Goal: Task Accomplishment & Management: Complete application form

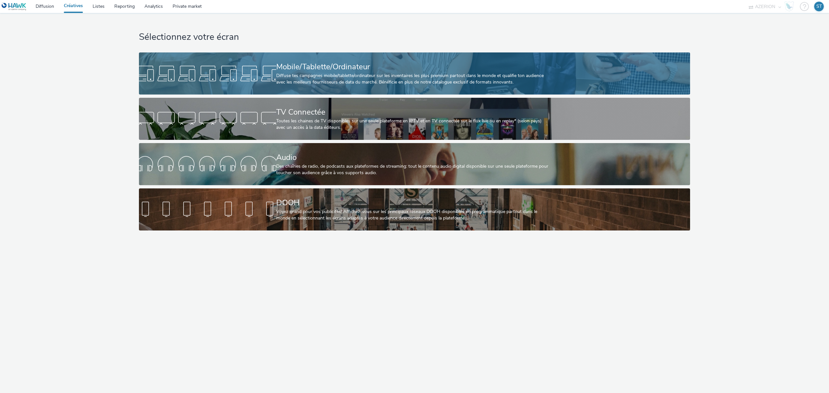
click at [236, 70] on div at bounding box center [207, 73] width 137 height 21
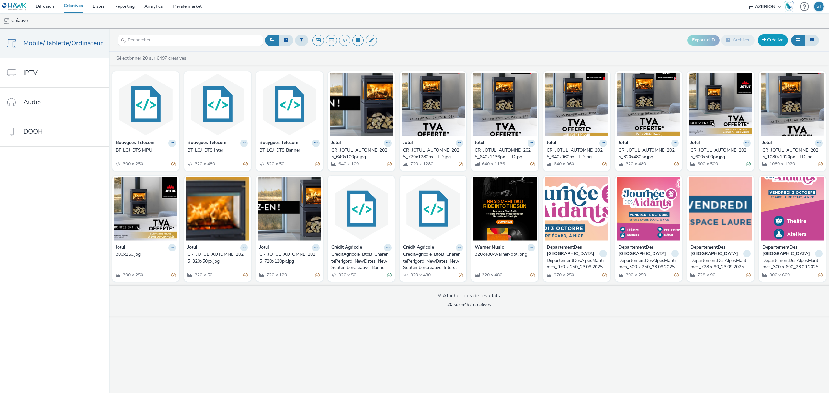
click at [779, 42] on link "Créative" at bounding box center [773, 40] width 30 height 12
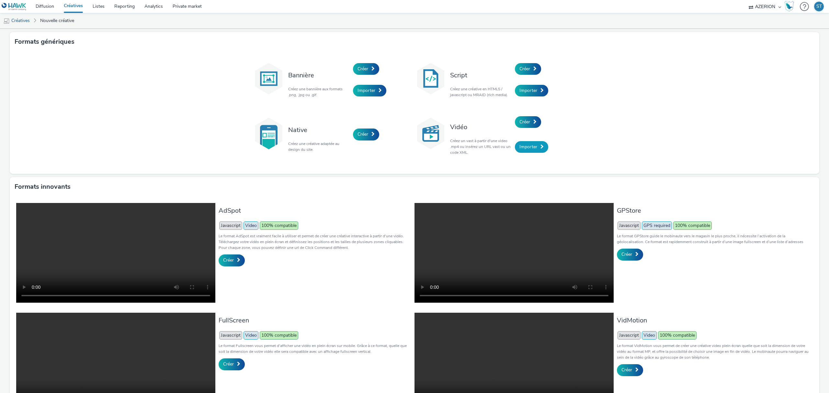
click at [528, 151] on link "Importer" at bounding box center [531, 147] width 33 height 12
click at [521, 125] on span "Créer" at bounding box center [524, 122] width 11 height 6
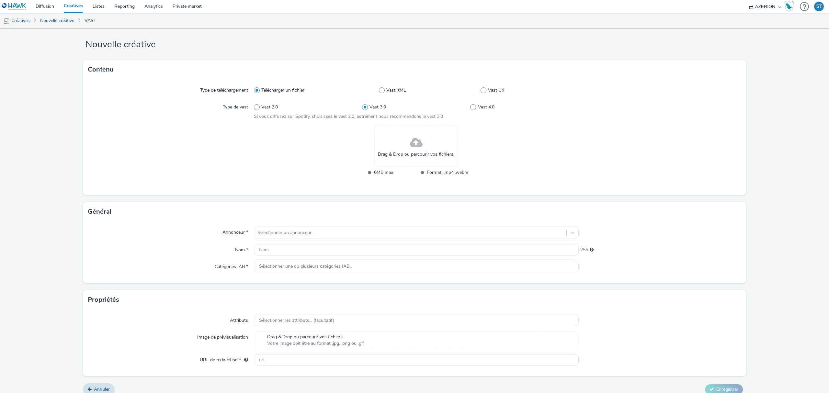
scroll to position [16, 0]
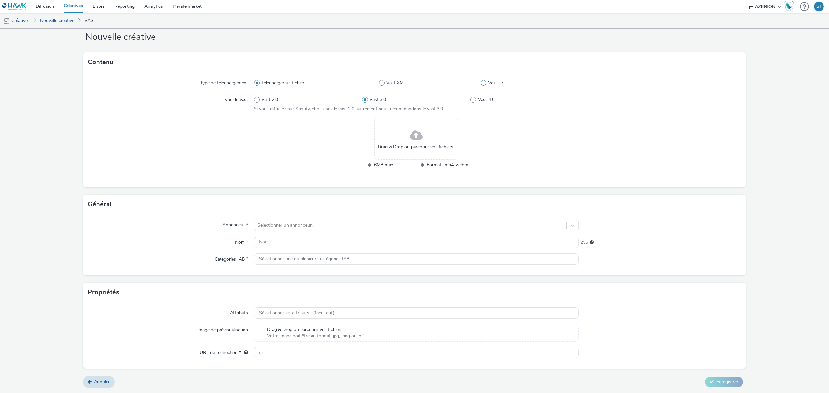
click at [481, 83] on span at bounding box center [483, 83] width 6 height 6
click at [481, 83] on input "Vast Url" at bounding box center [482, 83] width 4 height 4
radio input "false"
radio input "true"
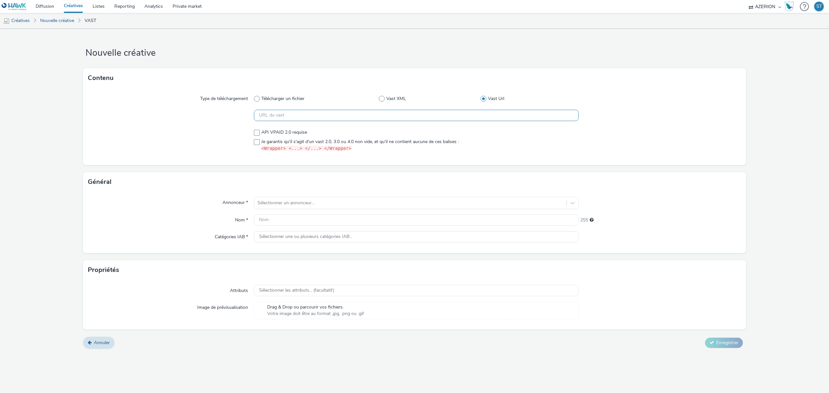
click at [367, 114] on input "text" at bounding box center [416, 115] width 325 height 11
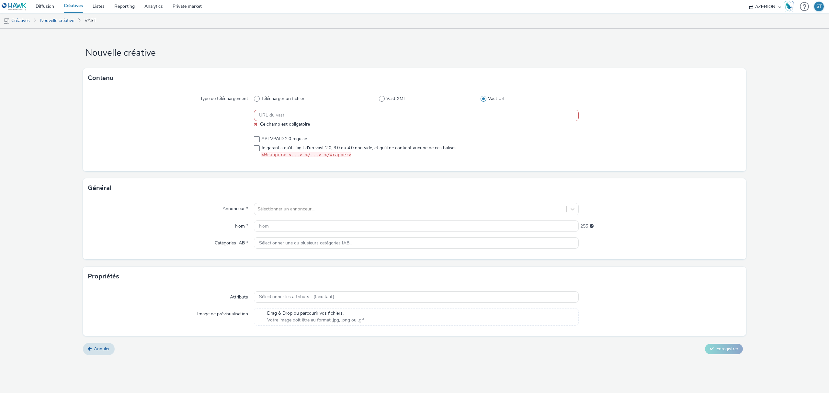
click at [133, 133] on div at bounding box center [171, 147] width 166 height 28
click at [320, 115] on input "text" at bounding box center [416, 115] width 325 height 11
paste input "https://unified.adsafeprotected.com/v2/2621062/89528367?omidPartner=[OMIDPARTNE…"
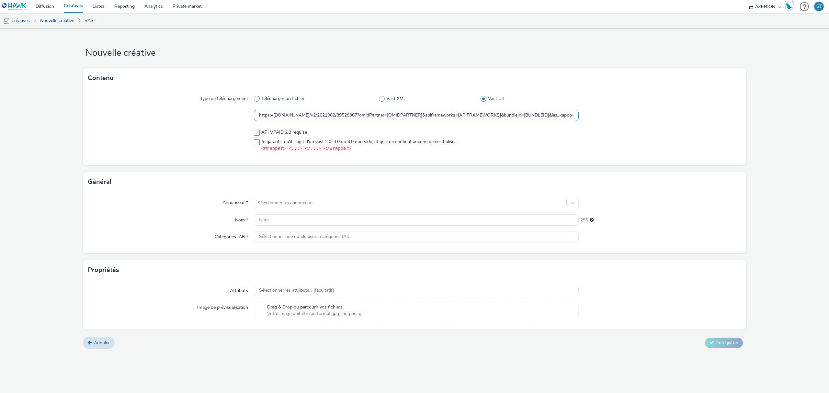
scroll to position [0, 345]
type input "https://unified.adsafeprotected.com/v2/2621062/89528367?omidPartner=[OMIDPARTNE…"
click at [704, 94] on div at bounding box center [660, 99] width 163 height 12
click at [301, 203] on div at bounding box center [410, 203] width 306 height 8
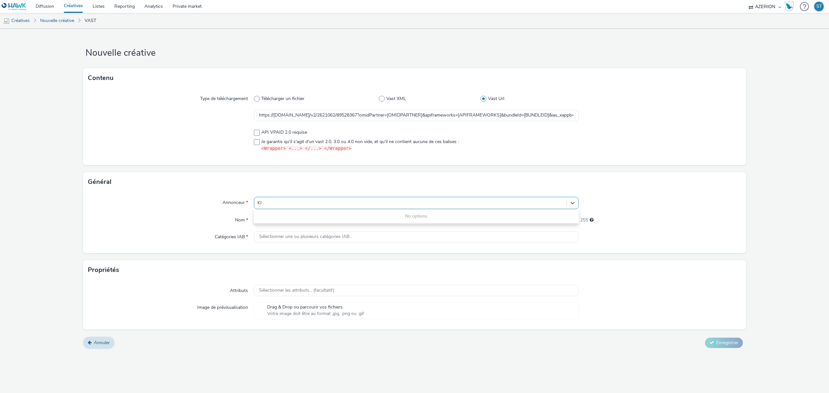
type input "K"
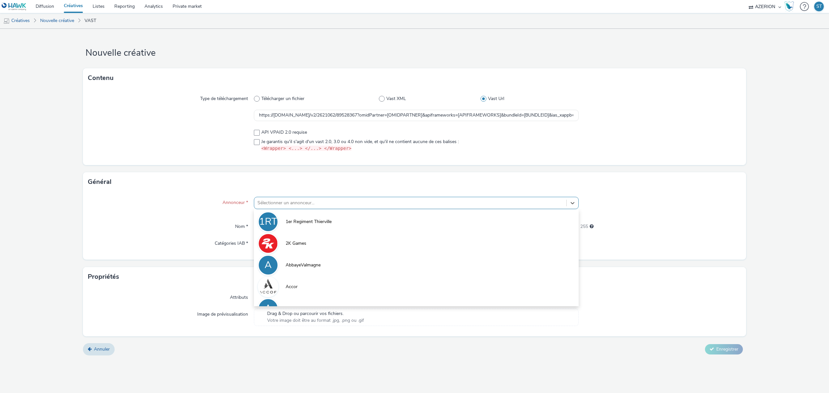
click at [189, 209] on div "Annonceur *" at bounding box center [171, 206] width 166 height 19
click at [62, 23] on link "Nouvelle créative" at bounding box center [57, 21] width 40 height 16
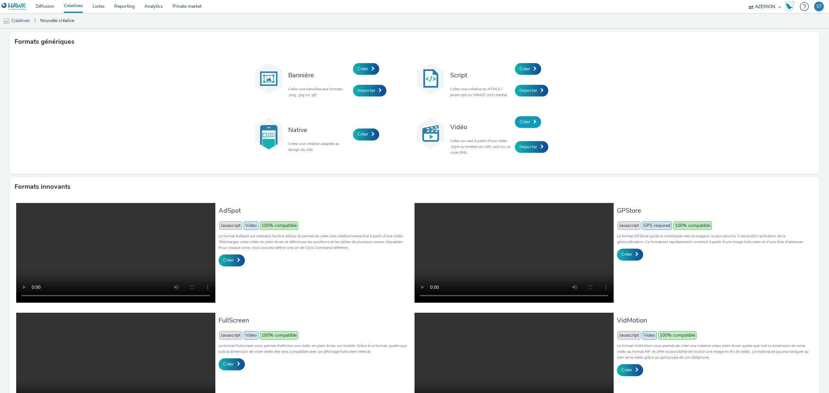
click at [521, 124] on span "Créer" at bounding box center [524, 122] width 11 height 6
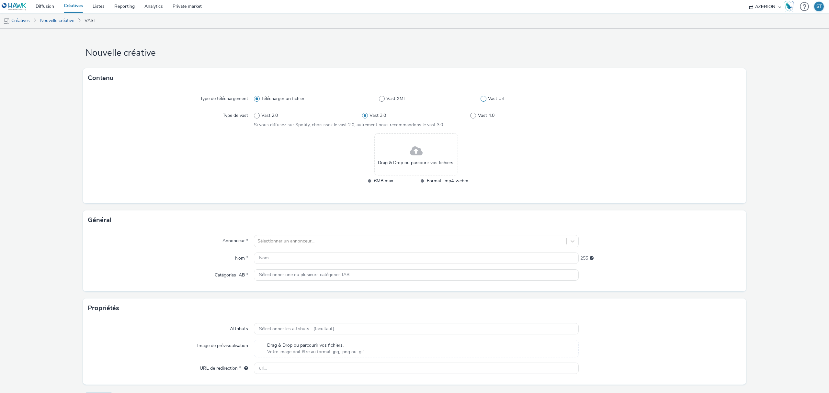
click at [480, 100] on span at bounding box center [483, 99] width 6 height 6
click at [480, 100] on input "Vast Url" at bounding box center [482, 99] width 4 height 4
radio input "false"
radio input "true"
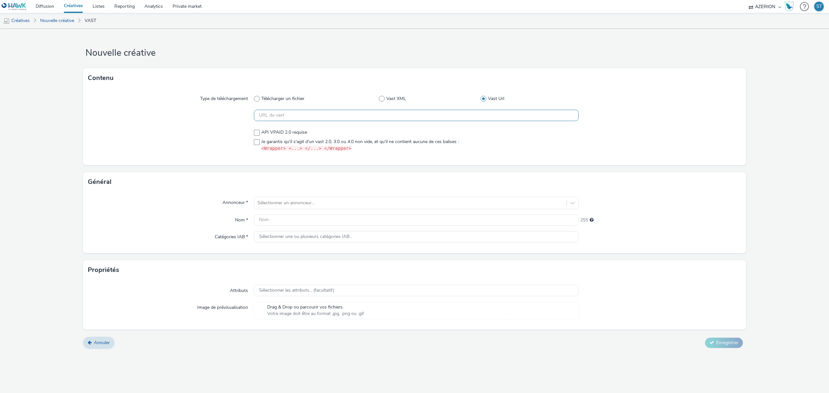
click at [358, 117] on input "text" at bounding box center [416, 115] width 325 height 11
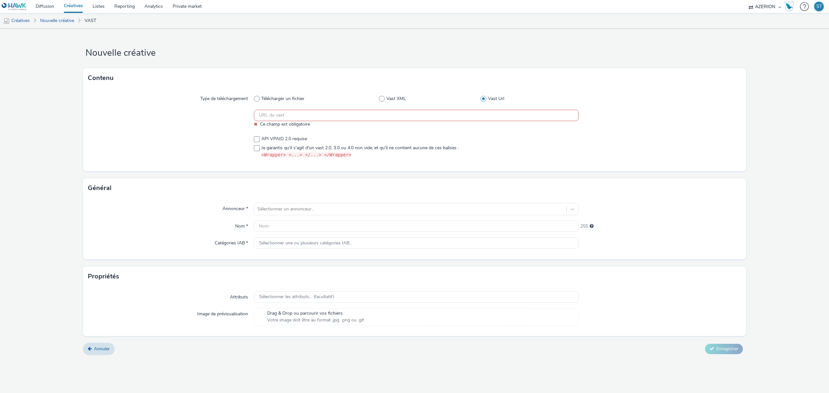
click at [357, 117] on input "text" at bounding box center [416, 115] width 325 height 11
paste input "https://unified.adsafeprotected.com/v2/2621062/89528367?omidPartner=[OMIDPARTNE…"
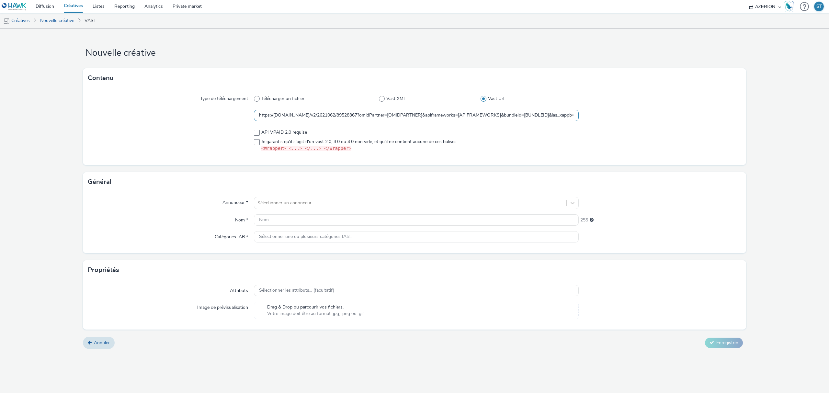
scroll to position [0, 345]
type input "https://unified.adsafeprotected.com/v2/2621062/89528367?omidPartner=[OMIDPARTNE…"
click at [182, 141] on div at bounding box center [171, 141] width 166 height 28
click at [300, 205] on div at bounding box center [410, 203] width 306 height 8
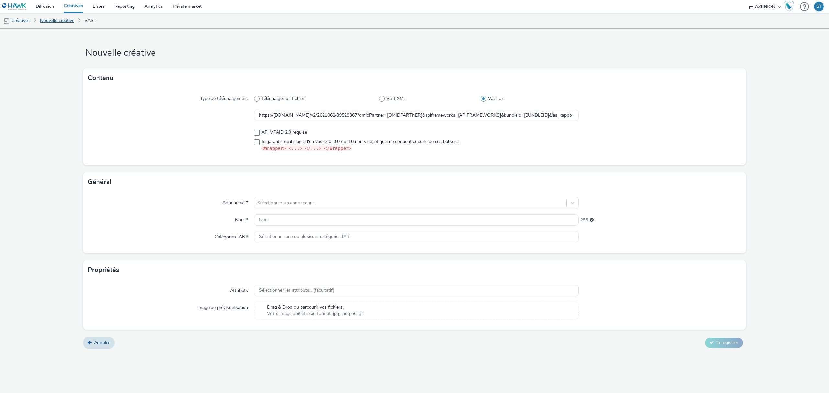
click at [47, 22] on link "Nouvelle créative" at bounding box center [57, 21] width 40 height 16
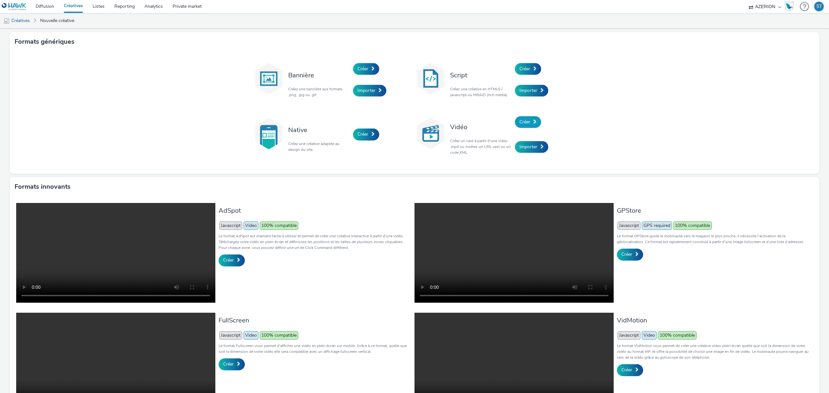
click at [524, 126] on link "Créer" at bounding box center [528, 122] width 26 height 12
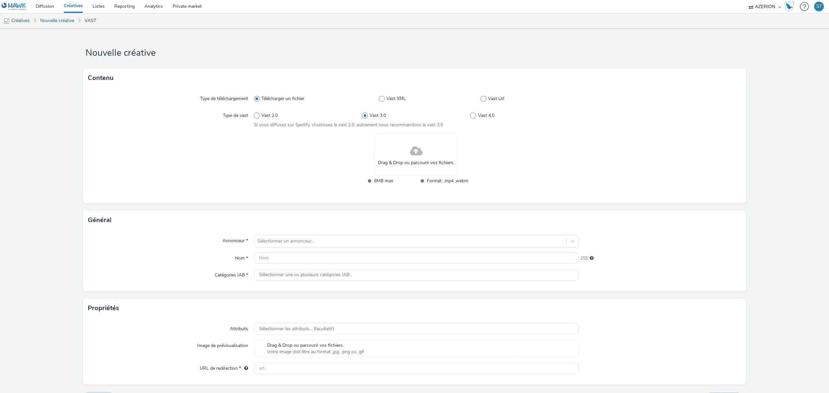
click at [489, 97] on span "Vast Url" at bounding box center [496, 99] width 16 height 6
click at [485, 97] on input "Vast Url" at bounding box center [482, 99] width 4 height 4
radio input "false"
radio input "true"
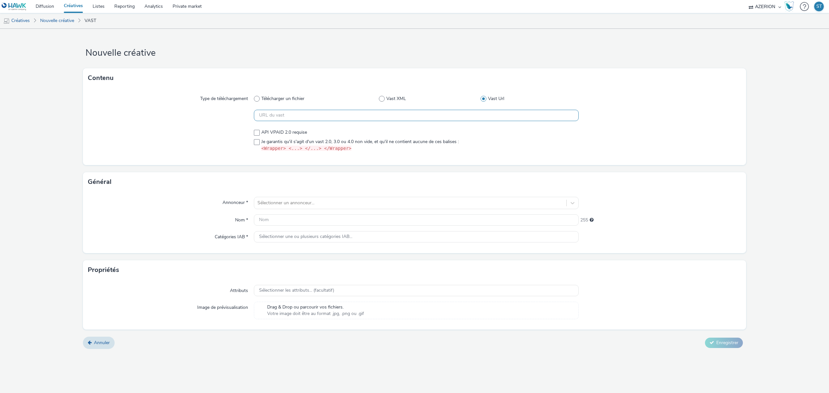
drag, startPoint x: 326, startPoint y: 120, endPoint x: 333, endPoint y: 117, distance: 8.0
click at [326, 120] on input "text" at bounding box center [416, 115] width 325 height 11
paste input "https://unified.adsafeprotected.com/v2/2621062/89528367?omidPartner=[OMIDPARTNE…"
type input "https://unified.adsafeprotected.com/v2/2621062/89528367?omidPartner=[OMIDPARTNE…"
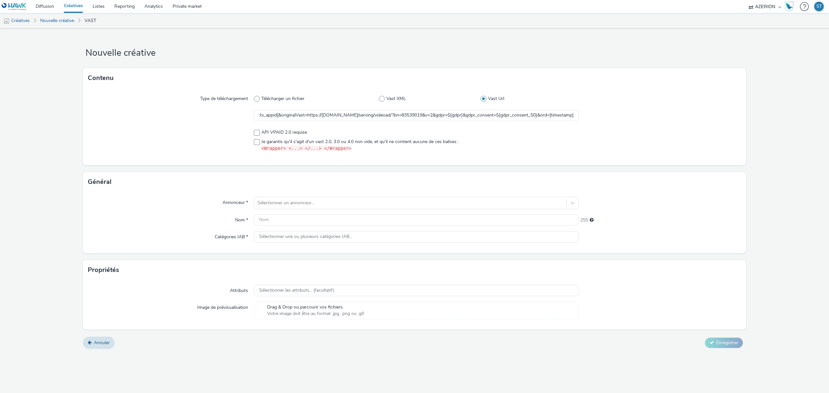
click at [713, 101] on div at bounding box center [660, 99] width 163 height 12
click at [290, 205] on div at bounding box center [410, 203] width 306 height 8
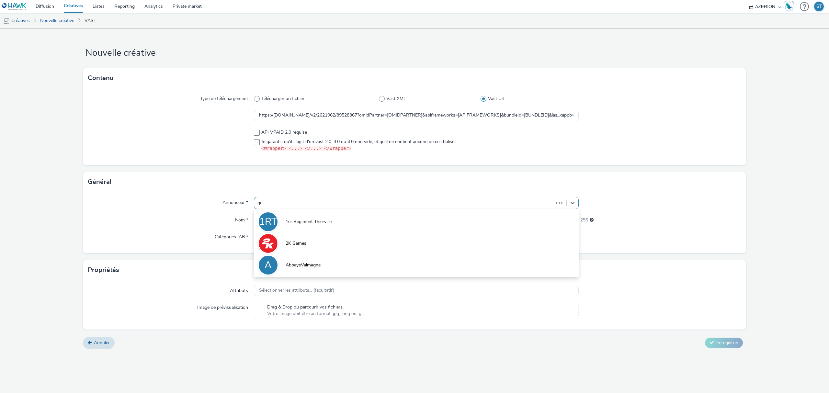
type input "gouv"
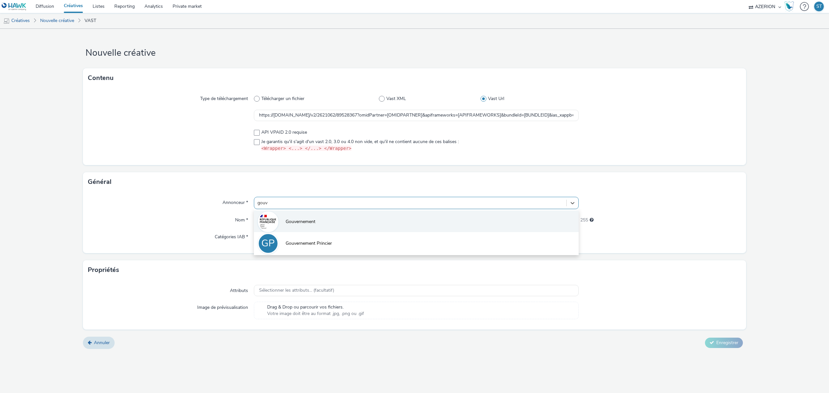
click at [310, 220] on span "Gouvernement" at bounding box center [301, 222] width 30 height 6
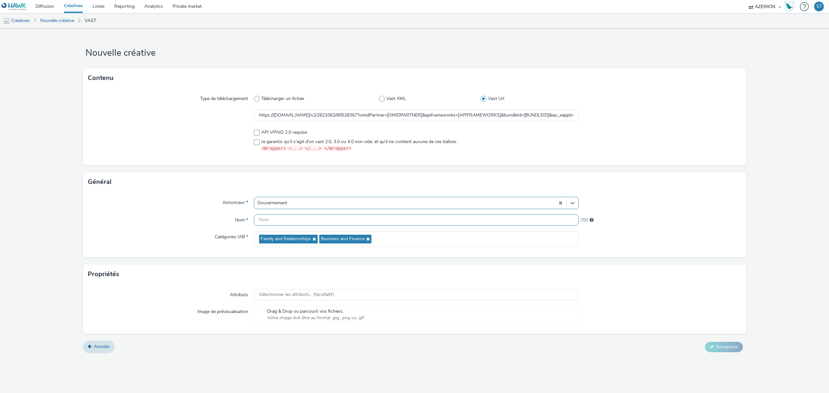
click at [267, 219] on input "text" at bounding box center [416, 219] width 325 height 11
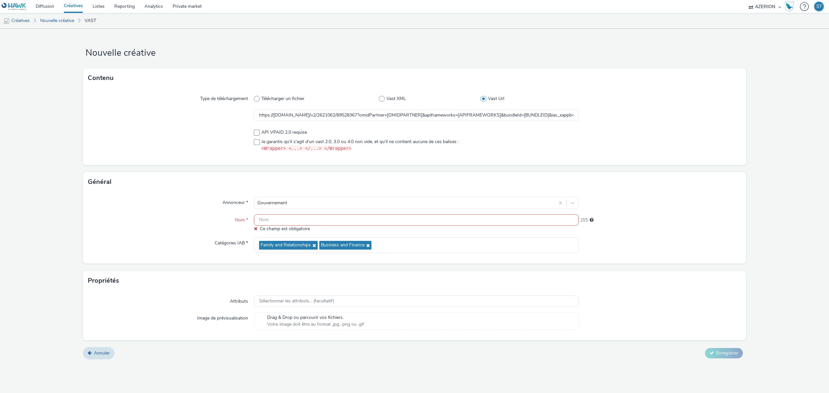
paste input "V-RewardedVideo-0x0-Cyber"
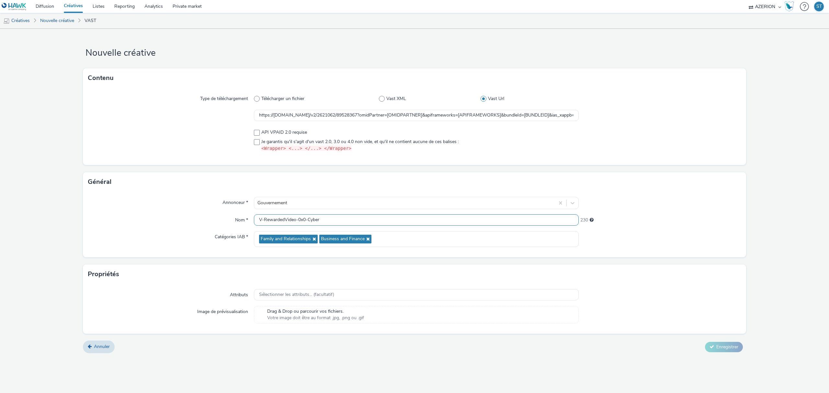
type input "V-RewardedVideo-0x0-Cyber"
click at [175, 218] on div "Nom *" at bounding box center [171, 220] width 166 height 12
click at [705, 299] on div at bounding box center [660, 295] width 163 height 12
click at [535, 157] on div "Type de téléchargement Télécharger un fichier Vast XML Vast Url https://unified…" at bounding box center [414, 126] width 663 height 77
click at [391, 219] on input "V-RewardedVideo-0x0-Cyber" at bounding box center [416, 219] width 325 height 11
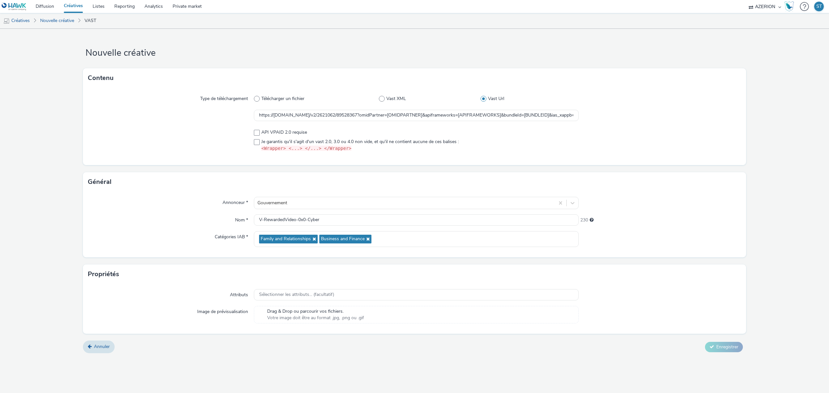
click at [719, 207] on div at bounding box center [660, 203] width 163 height 12
click at [289, 131] on span "API VPAID 2.0 requise" at bounding box center [284, 132] width 46 height 6
checkbox input "false"
click at [259, 139] on span at bounding box center [257, 142] width 6 height 6
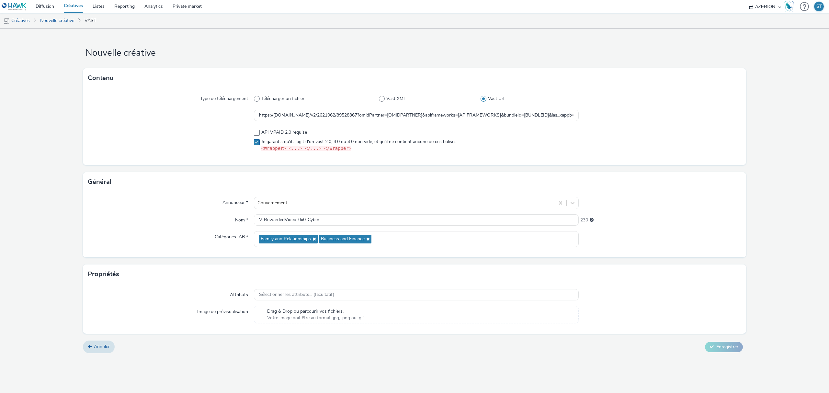
checkbox input "true"
click at [257, 135] on span at bounding box center [257, 133] width 6 height 6
drag, startPoint x: 725, startPoint y: 344, endPoint x: 583, endPoint y: 164, distance: 228.4
click at [767, 262] on form "Nouvelle créative Contenu Type de téléchargement Télécharger un fichier Vast XM…" at bounding box center [414, 193] width 829 height 329
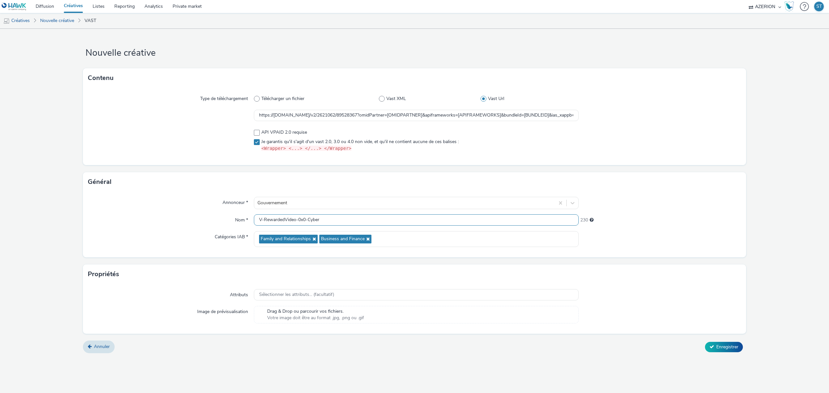
drag, startPoint x: 264, startPoint y: 220, endPoint x: 297, endPoint y: 220, distance: 32.4
click at [297, 220] on input "V-RewardedVideo-0x0-Cyber" at bounding box center [416, 219] width 325 height 11
click at [273, 132] on span "API VPAID 2.0 requise" at bounding box center [284, 132] width 46 height 6
checkbox input "true"
click at [683, 159] on div "Type de téléchargement Télécharger un fichier Vast XML Vast Url https://unified…" at bounding box center [414, 126] width 663 height 77
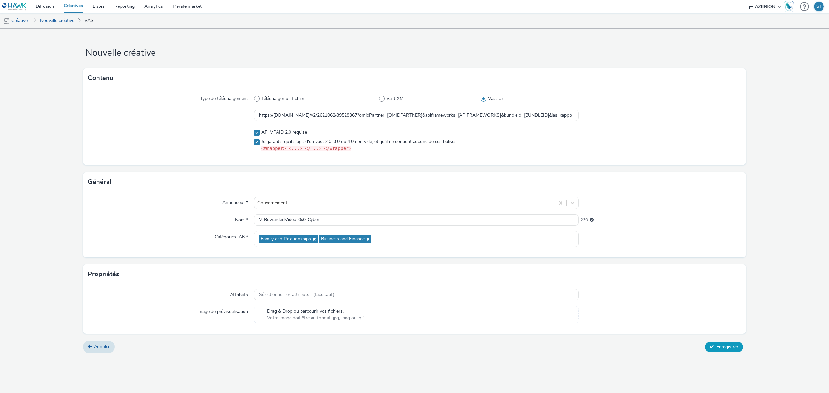
click at [732, 344] on span "Enregistrer" at bounding box center [727, 347] width 22 height 6
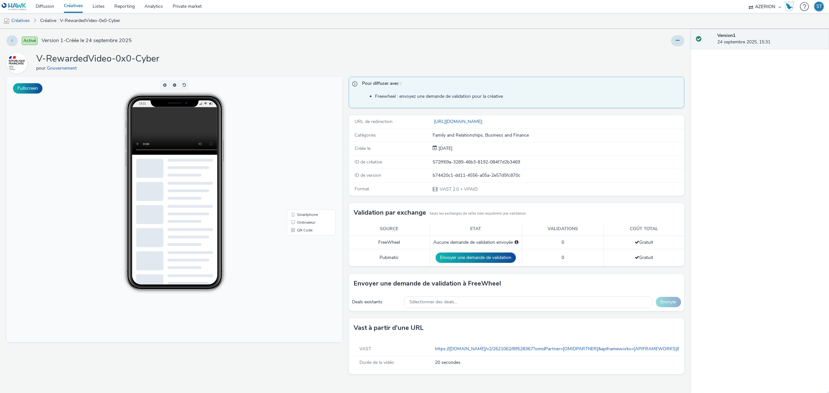
click at [527, 57] on div "V-RewardedVideo-0x0-Cyber pour Gouvernement" at bounding box center [345, 63] width 678 height 21
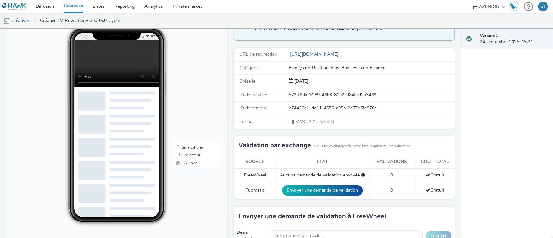
scroll to position [58, 0]
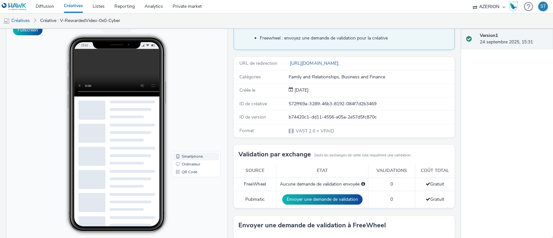
click at [194, 153] on link "Smartphone" at bounding box center [196, 156] width 46 height 8
drag, startPoint x: 216, startPoint y: 93, endPoint x: 227, endPoint y: 116, distance: 25.1
click at [230, 116] on div "Pour diffuser avec : Freewheel : envoyez une demande de validation pour la créa…" at bounding box center [342, 171] width 224 height 307
click at [199, 157] on link "Smartphone" at bounding box center [196, 156] width 46 height 8
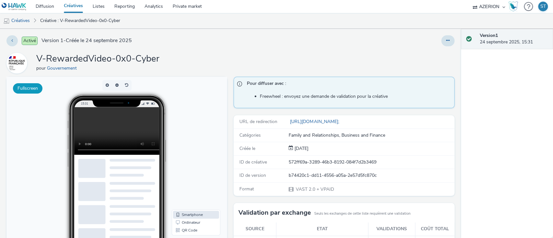
click at [34, 86] on button "Fullscreen" at bounding box center [27, 88] width 29 height 10
click at [443, 37] on button at bounding box center [447, 40] width 13 height 11
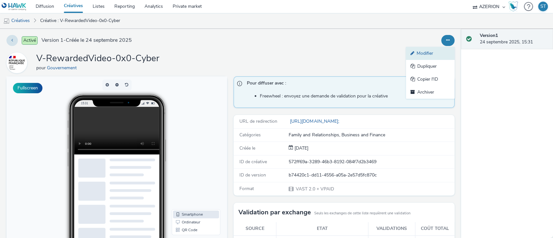
click at [428, 55] on link "Modifier" at bounding box center [430, 53] width 49 height 13
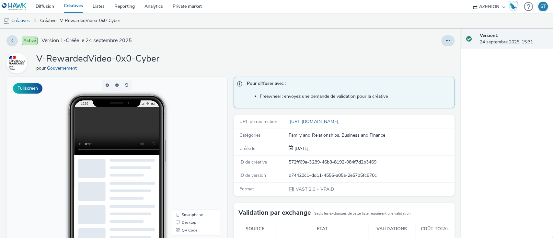
click at [215, 74] on div "Activé Version 1 - Créée le 24 septembre 2025 V-RewardedVideo-0x0-Cyber pour Go…" at bounding box center [230, 133] width 461 height 209
click at [216, 40] on div "Activé Version 1 - Créée le 24 septembre 2025" at bounding box center [140, 40] width 269 height 11
click at [275, 44] on div at bounding box center [364, 40] width 179 height 11
click at [317, 51] on div "Activé Version 1 - Créée le 24 septembre 2025 V-RewardedVideo-0x0-Cyber pour Go…" at bounding box center [230, 133] width 461 height 209
click at [445, 43] on button at bounding box center [447, 40] width 13 height 11
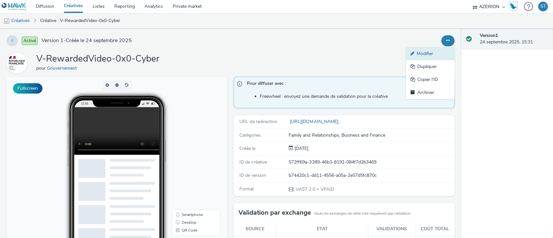
click at [419, 53] on link "Modifier" at bounding box center [430, 53] width 49 height 13
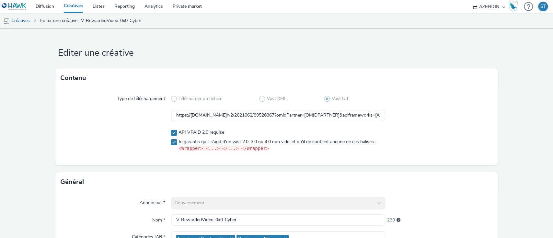
click at [171, 136] on div "API VPAID 2.0 requise Je garantis qu'il s'agit d'un vast 2.0, 3.0 ou 4.0 non vi…" at bounding box center [278, 140] width 214 height 23
click at [171, 135] on span at bounding box center [174, 133] width 6 height 6
checkbox input "false"
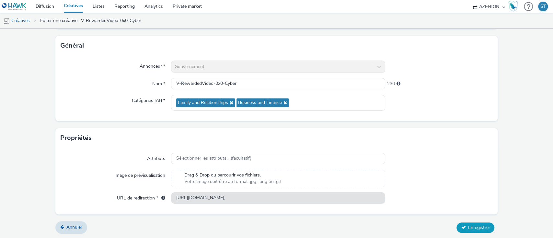
click at [468, 231] on button "Enregistrer" at bounding box center [475, 227] width 38 height 10
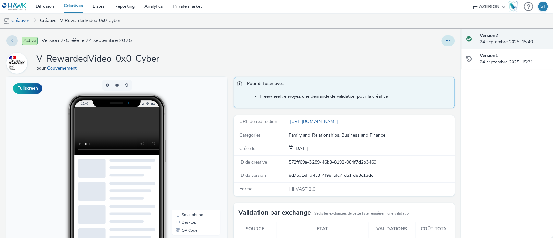
click at [442, 38] on button at bounding box center [447, 40] width 13 height 11
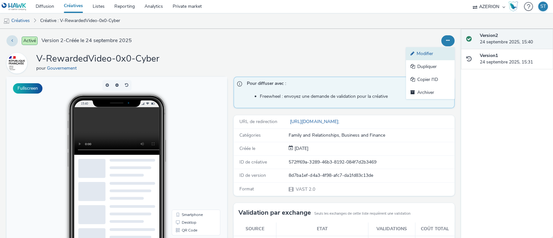
click at [429, 49] on link "Modifier" at bounding box center [430, 53] width 49 height 13
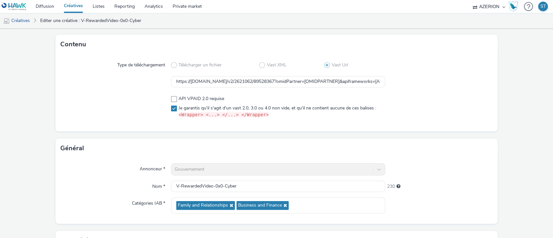
scroll to position [34, 0]
click at [355, 82] on input "https://unified.adsafeprotected.com/v2/2621062/89528367?omidPartner=[OMIDPARTNE…" at bounding box center [278, 81] width 214 height 11
click at [460, 100] on div at bounding box center [438, 107] width 107 height 28
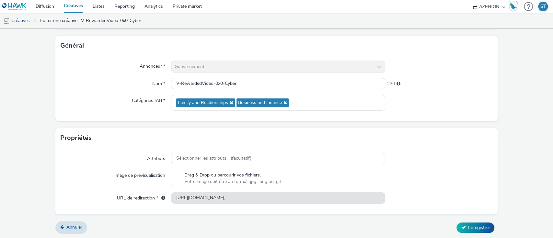
scroll to position [0, 0]
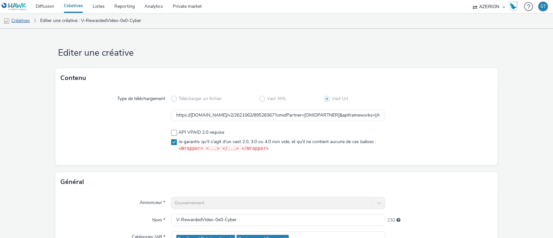
click at [27, 21] on link "Créatives" at bounding box center [16, 21] width 33 height 16
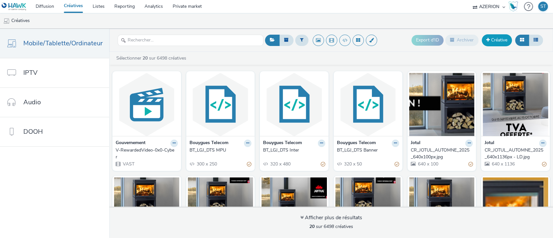
click at [493, 43] on link "Créative" at bounding box center [496, 40] width 30 height 12
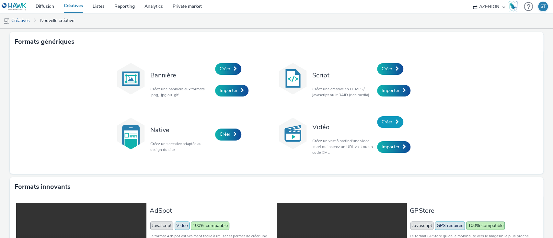
click at [396, 124] on link "Créer" at bounding box center [390, 122] width 26 height 12
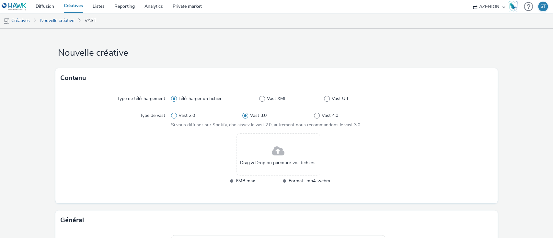
click at [172, 115] on span at bounding box center [174, 116] width 6 height 6
click at [172, 115] on input "Vast 2.0" at bounding box center [173, 116] width 4 height 4
radio input "true"
radio input "false"
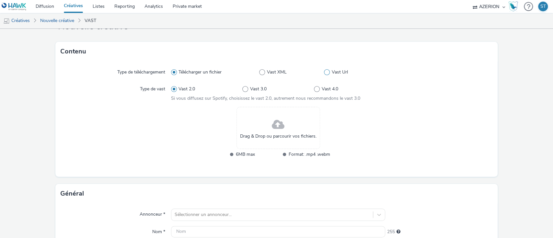
click at [326, 71] on label "Vast Url" at bounding box center [354, 72] width 61 height 6
click at [326, 71] on input "Vast Url" at bounding box center [326, 72] width 4 height 4
radio input "false"
radio input "true"
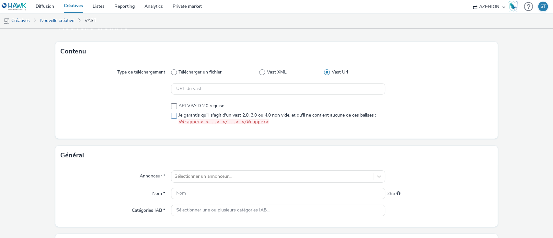
click at [187, 113] on span "Je garantis qu'il s'agit d'un vast 2.0, 3.0 ou 4.0 non vide, et qu'il ne contie…" at bounding box center [276, 119] width 197 height 14
checkbox input "true"
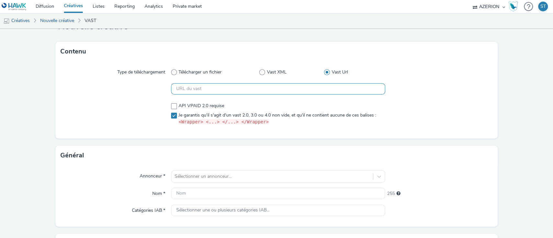
click at [236, 87] on input "text" at bounding box center [278, 88] width 214 height 11
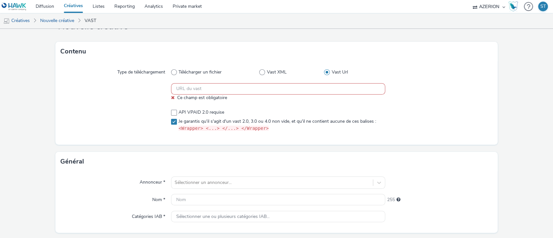
paste input "https://unified.adsafeprotected.com/v2/2621062/89528372?omidPartner=[OMIDPARTNE…"
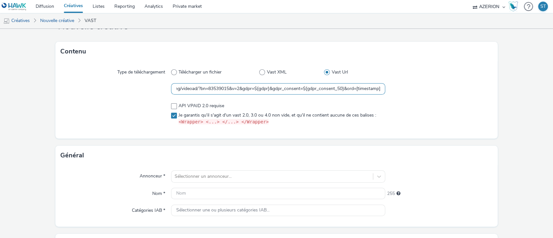
type input "https://unified.adsafeprotected.com/v2/2621062/89528372?omidPartner=[OMIDPARTNE…"
click at [418, 81] on div "Type de téléchargement Télécharger un fichier Vast XML Vast Url https://unified…" at bounding box center [276, 99] width 442 height 77
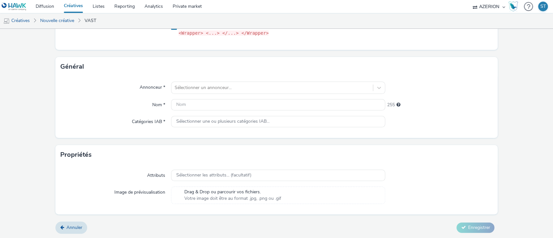
scroll to position [114, 0]
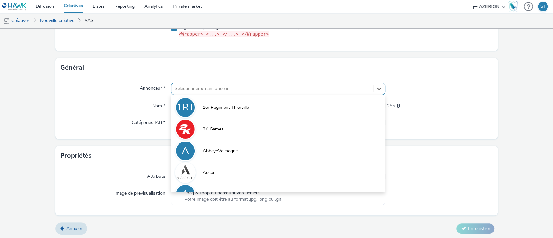
click at [271, 89] on div at bounding box center [272, 89] width 195 height 8
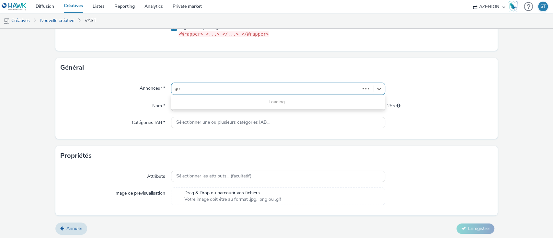
type input "gou"
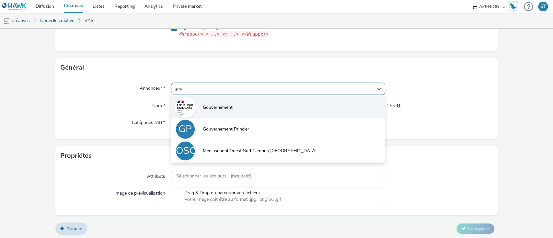
click at [258, 99] on li "Gouvernement" at bounding box center [278, 107] width 214 height 22
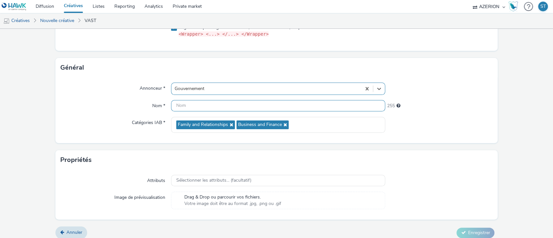
click at [198, 105] on input "text" at bounding box center [278, 105] width 214 height 11
paste input "V-RewardedVideo-0x0-Convoi"
type input "V-RewardedVideo-0x0-Convoi"
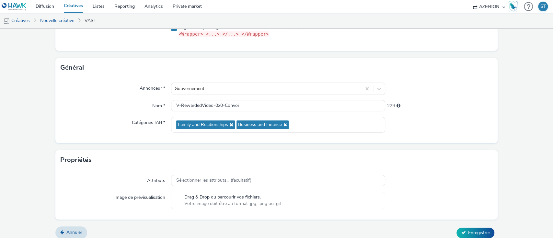
click at [479, 83] on div at bounding box center [438, 89] width 107 height 12
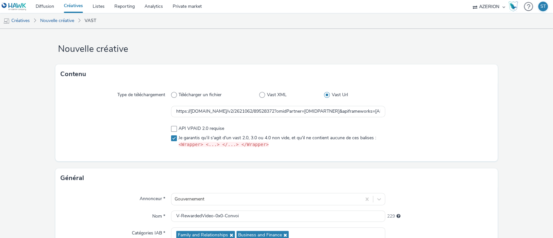
scroll to position [119, 0]
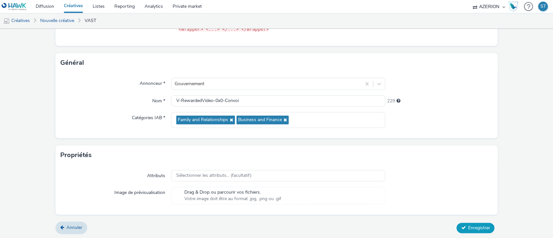
click at [482, 230] on button "Enregistrer" at bounding box center [475, 228] width 38 height 10
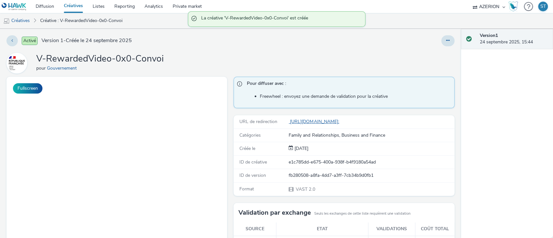
click at [341, 119] on link "https://server.adform.net/videoad/c/?bn=83539015;cdata=adWF5CkrdHYX5NHp8uaFcv_v…" at bounding box center [314, 121] width 53 height 6
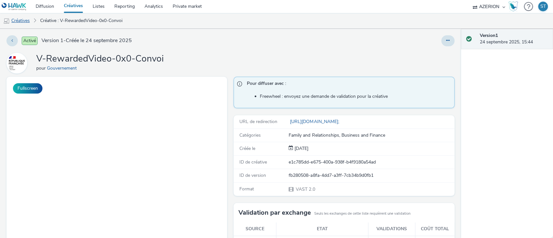
click at [26, 20] on link "Créatives" at bounding box center [16, 21] width 33 height 16
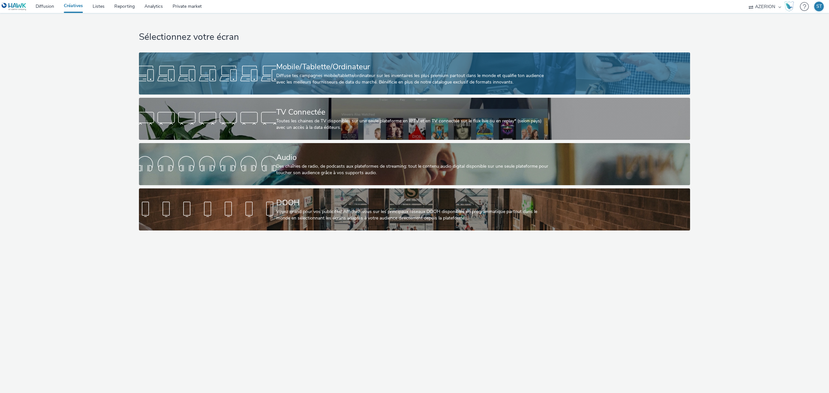
click at [273, 65] on div at bounding box center [207, 73] width 137 height 21
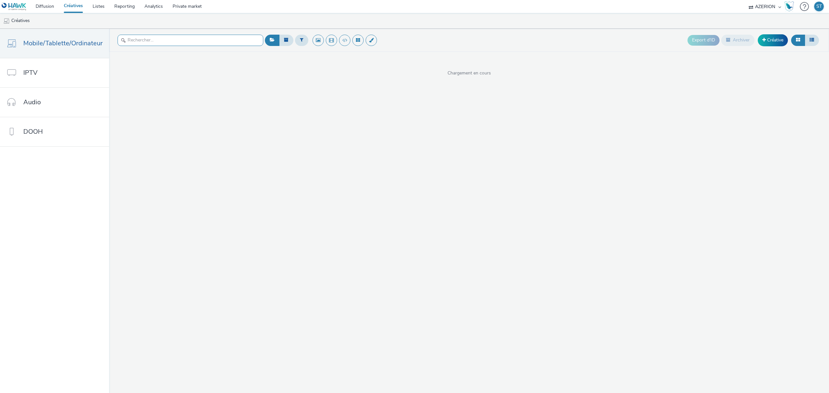
click at [144, 43] on input "text" at bounding box center [191, 40] width 146 height 11
click at [195, 27] on ul "Créatives" at bounding box center [414, 21] width 829 height 16
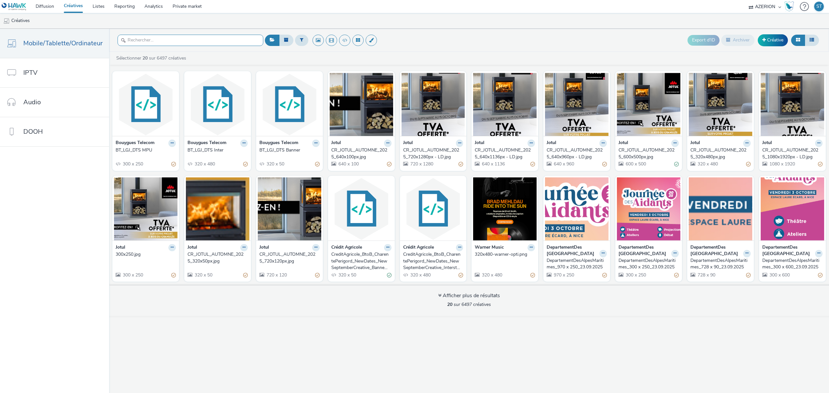
click at [196, 37] on input "text" at bounding box center [191, 40] width 146 height 11
paste input "RewardedVideo"
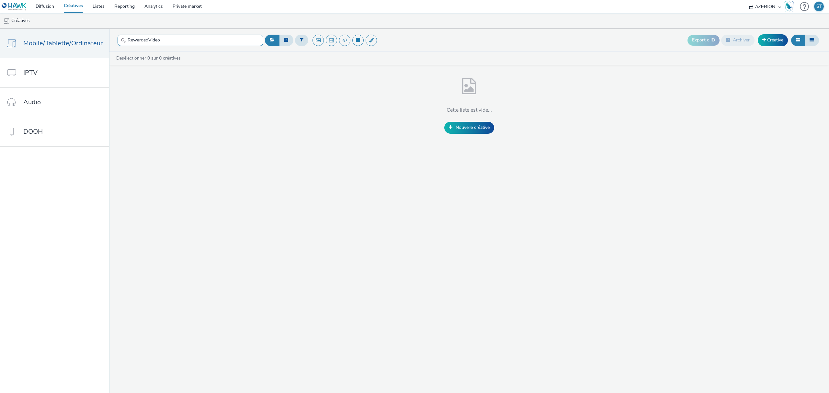
drag, startPoint x: 147, startPoint y: 37, endPoint x: 170, endPoint y: 37, distance: 23.3
click at [170, 37] on input "RewardedVideo" at bounding box center [191, 40] width 146 height 11
type input "Rewarded"
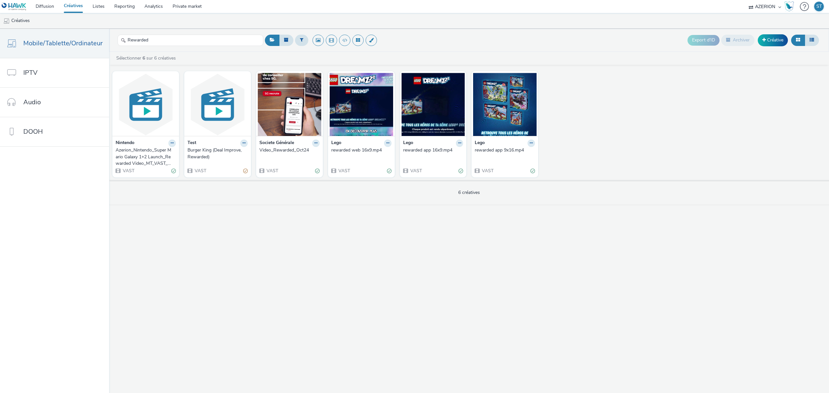
click at [139, 156] on div "Azerion_Nintendo_Super Mario Galaxy 1+2 Launch_Rewarded Video_MT_VAST_PreLaunch…" at bounding box center [145, 157] width 58 height 20
click at [131, 157] on div "Azerion_Nintendo_Super Mario Galaxy 1+2 Launch_Rewarded Video_MT_VAST_PreLaunch…" at bounding box center [145, 157] width 58 height 20
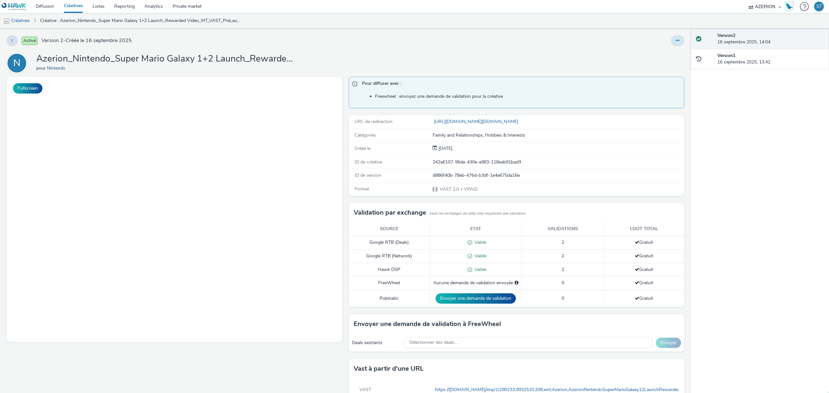
click at [674, 40] on button at bounding box center [677, 40] width 13 height 11
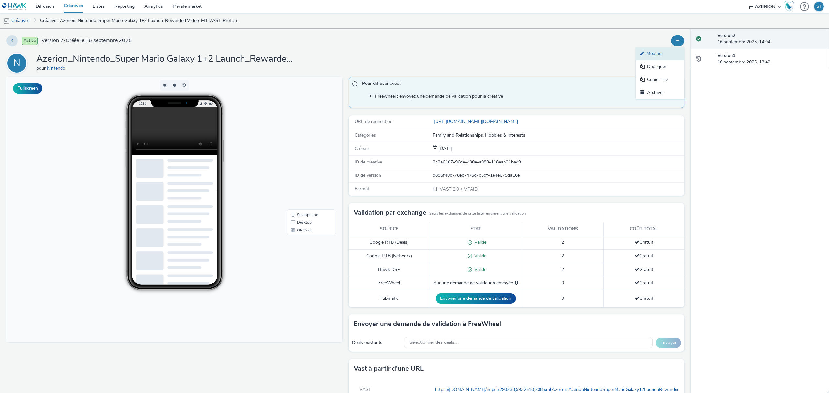
click at [655, 55] on link "Modifier" at bounding box center [660, 53] width 49 height 13
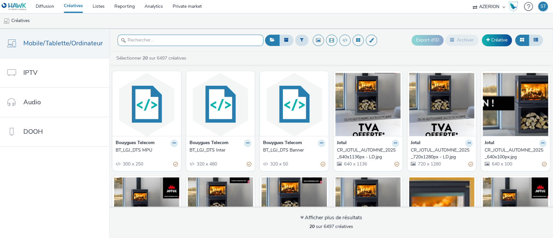
click at [175, 38] on input "text" at bounding box center [191, 40] width 146 height 11
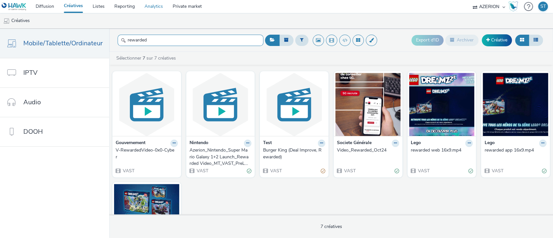
type input "rewarded"
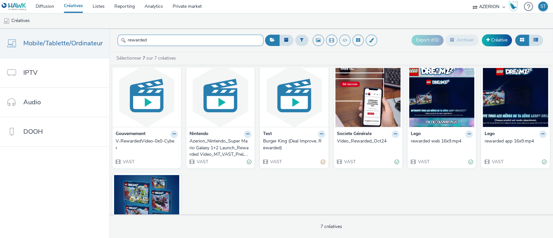
scroll to position [8, 0]
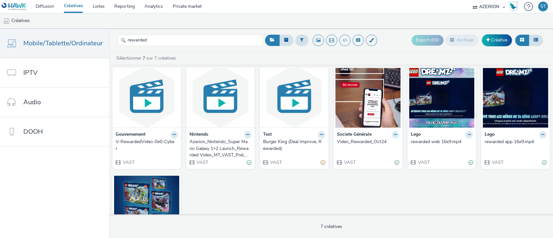
click at [392, 134] on button at bounding box center [394, 134] width 7 height 7
click at [357, 136] on strong "Societe Générale" at bounding box center [354, 134] width 35 height 7
click at [384, 134] on div "Societe Générale" at bounding box center [368, 134] width 62 height 7
click at [394, 134] on icon at bounding box center [395, 135] width 3 height 4
click at [369, 144] on link "Modifier" at bounding box center [374, 146] width 49 height 13
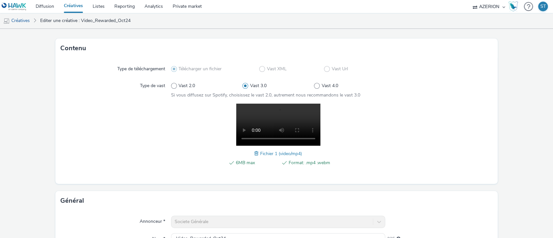
scroll to position [29, 0]
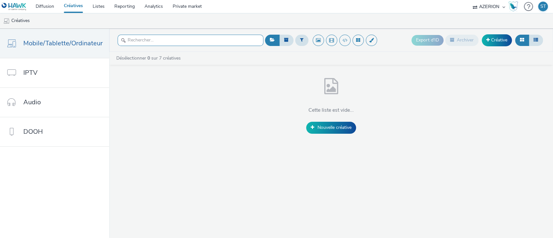
click at [187, 40] on input "text" at bounding box center [191, 40] width 146 height 11
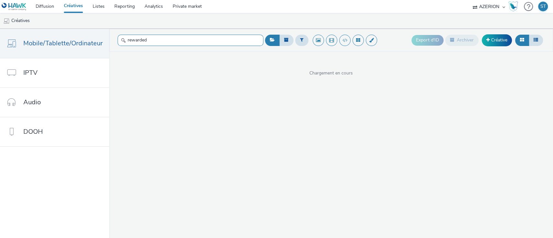
type input "rewarded"
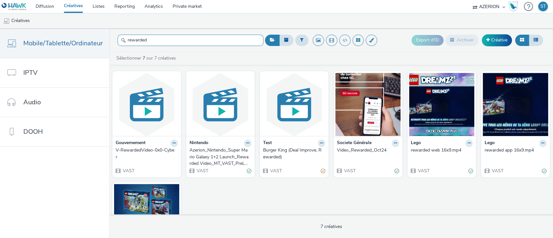
click at [179, 39] on input "rewarded" at bounding box center [191, 40] width 146 height 11
click at [219, 26] on ul "Créatives" at bounding box center [276, 21] width 553 height 16
click at [251, 197] on div "Gouvernement V-RewardedVideo-0x0-Cyber VAST Nintendo Azerion_Nintendo_Super Mar…" at bounding box center [331, 173] width 444 height 210
click at [176, 40] on input "rewarded" at bounding box center [191, 40] width 146 height 11
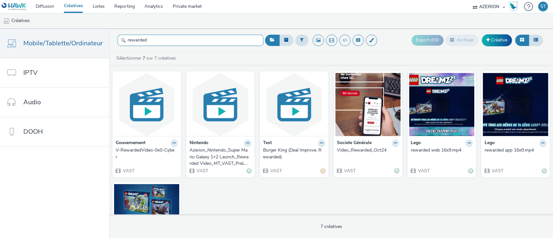
click at [176, 40] on input "rewarded" at bounding box center [191, 40] width 146 height 11
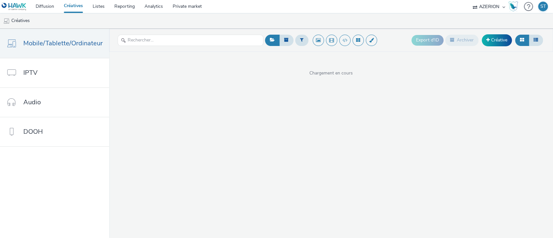
click at [187, 28] on ul "Créatives" at bounding box center [276, 21] width 553 height 16
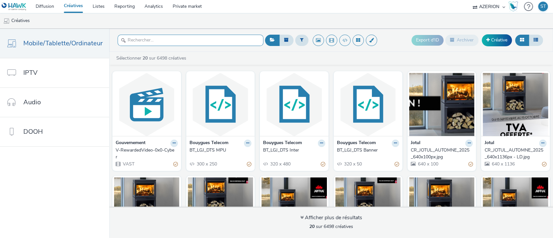
click at [196, 41] on input "text" at bounding box center [191, 40] width 146 height 11
click at [159, 40] on input "text" at bounding box center [191, 40] width 146 height 11
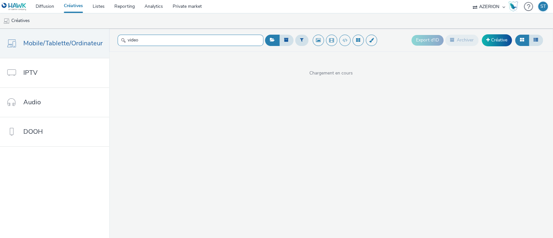
type input "video"
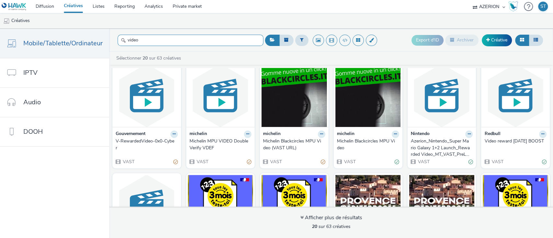
scroll to position [8, 0]
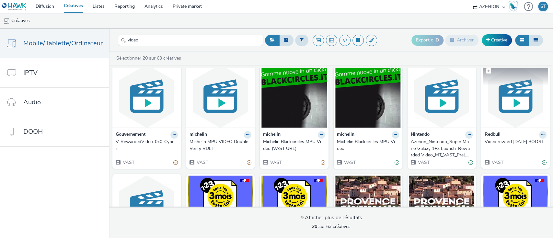
click at [500, 108] on img at bounding box center [514, 95] width 65 height 63
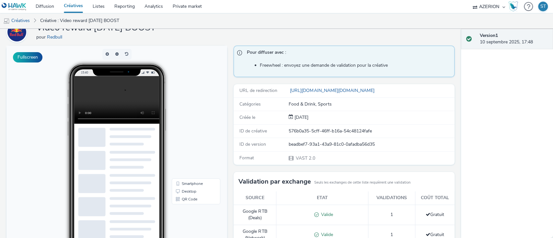
scroll to position [0, 0]
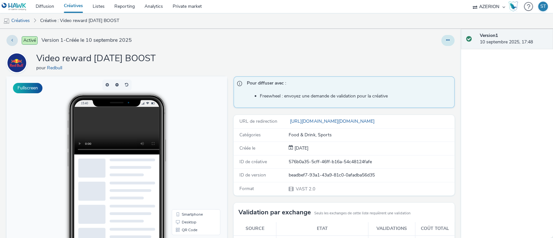
click at [446, 41] on icon at bounding box center [448, 40] width 4 height 5
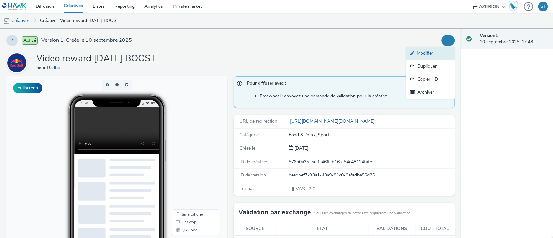
click at [425, 55] on link "Modifier" at bounding box center [430, 53] width 49 height 13
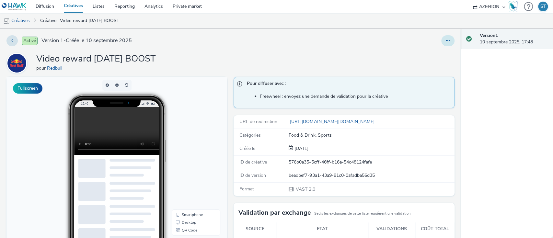
click at [444, 39] on button at bounding box center [447, 40] width 13 height 11
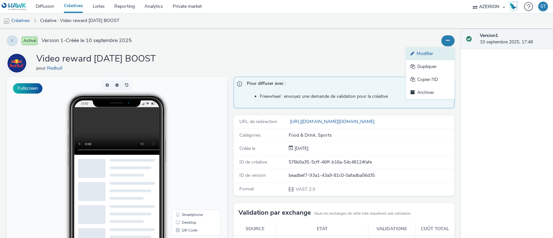
click at [431, 56] on link "Modifier" at bounding box center [430, 53] width 49 height 13
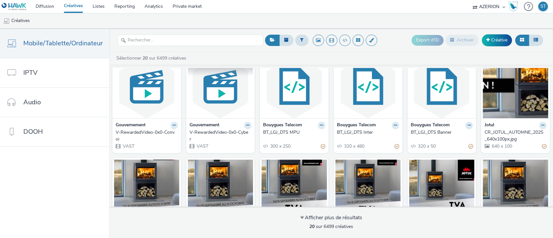
scroll to position [0, 0]
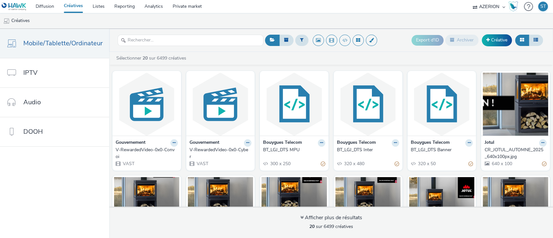
click at [201, 21] on ul "Créatives" at bounding box center [276, 21] width 553 height 16
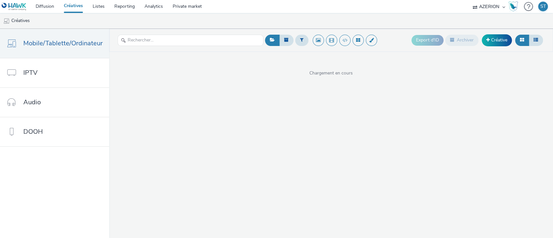
click at [245, 28] on ul "Créatives" at bounding box center [276, 21] width 553 height 16
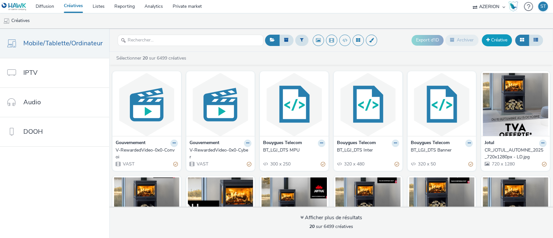
click at [501, 42] on link "Créative" at bounding box center [496, 40] width 30 height 12
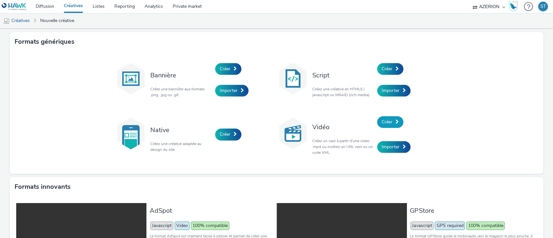
click at [392, 124] on link "Créer" at bounding box center [390, 122] width 26 height 12
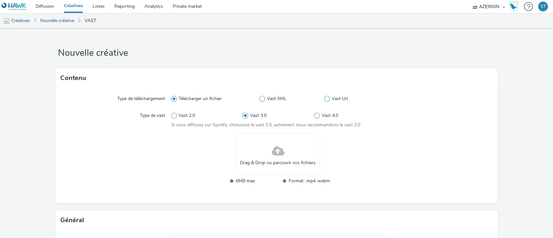
click at [324, 98] on span at bounding box center [327, 99] width 6 height 6
click at [324, 98] on input "Vast Url" at bounding box center [326, 99] width 4 height 4
radio input "false"
radio input "true"
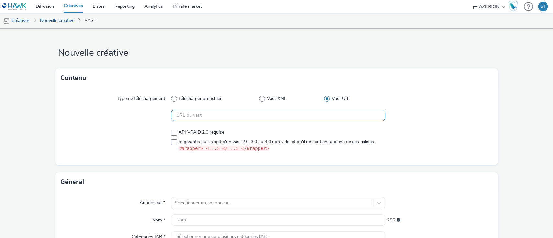
click at [209, 114] on input "text" at bounding box center [278, 115] width 214 height 11
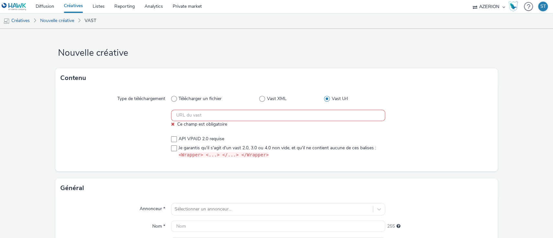
paste input "https://[DOMAIN_NAME]/v2/2621062/89528377?omidPartner=[OMIDPARTNER]&apiframewor…"
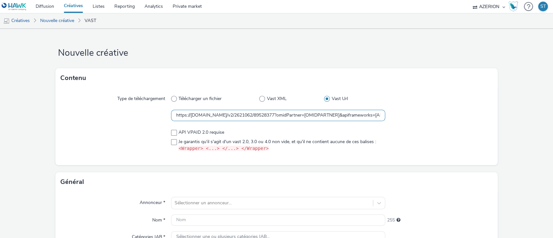
scroll to position [0, 458]
type input "https://[DOMAIN_NAME]/v2/2621062/89528377?omidPartner=[OMIDPARTNER]&apiframewor…"
click at [461, 130] on div at bounding box center [438, 141] width 107 height 28
click at [173, 139] on span at bounding box center [174, 142] width 6 height 6
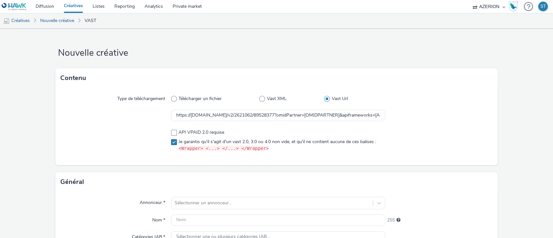
checkbox input "true"
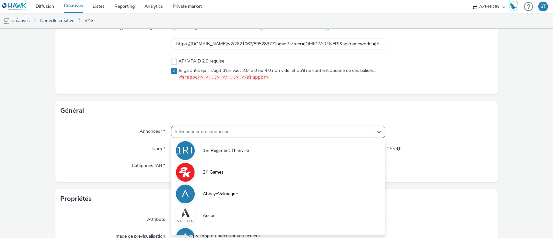
click at [214, 127] on div "option 1er Regiment Thierville focused, 1 of 10. 10 results available. Use Up a…" at bounding box center [278, 132] width 214 height 12
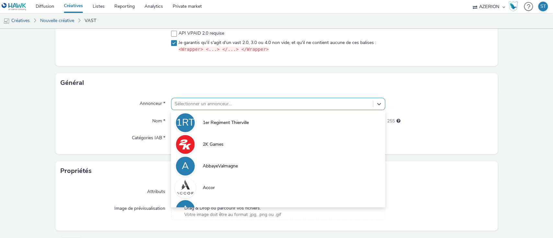
click at [114, 89] on div "Général" at bounding box center [276, 82] width 442 height 19
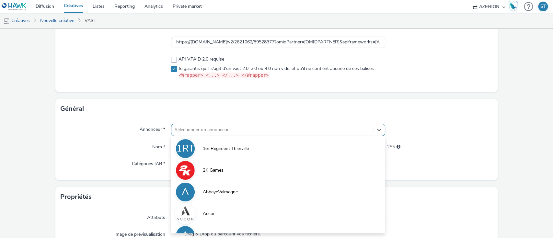
click at [212, 129] on div "option 1er Regiment Thierville focused, 1 of 10. 10 results available. Use Up a…" at bounding box center [278, 130] width 214 height 12
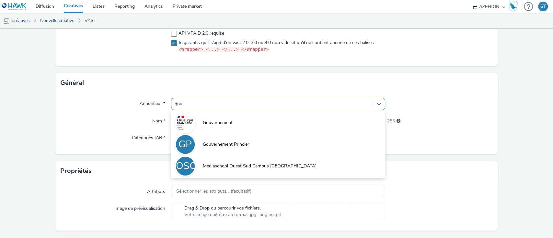
type input "gouv"
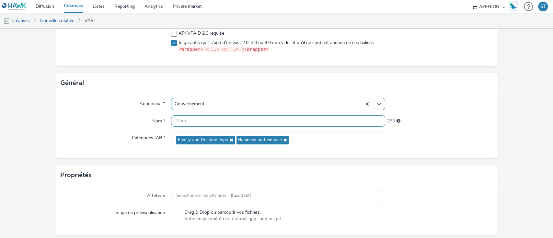
click at [212, 121] on input "text" at bounding box center [278, 120] width 214 height 11
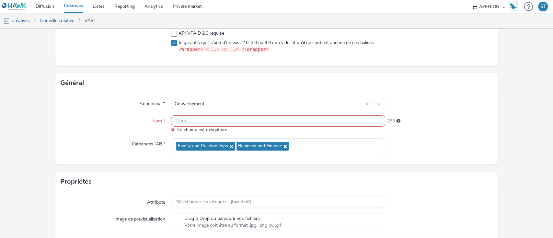
paste input "V-RewardedVideo-0x0-Char"
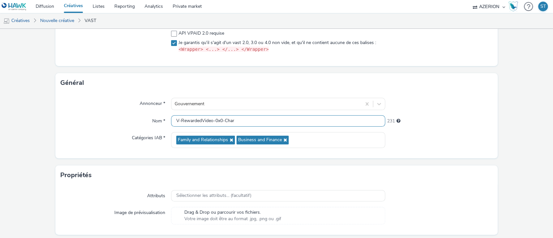
type input "V-RewardedVideo-0x0-Char"
click at [479, 120] on div "231" at bounding box center [438, 119] width 107 height 9
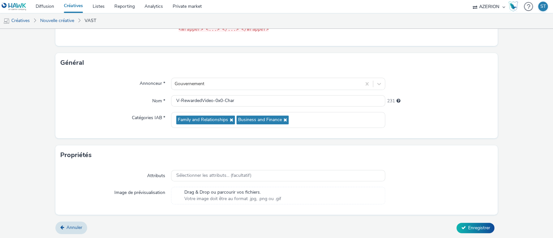
scroll to position [119, 0]
click at [459, 228] on button "Enregistrer" at bounding box center [475, 228] width 38 height 10
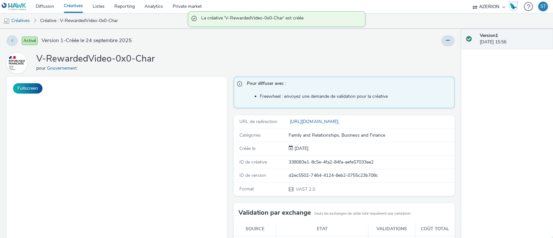
click at [165, 59] on div "V-RewardedVideo-0x0-Char pour Gouvernement" at bounding box center [230, 63] width 448 height 21
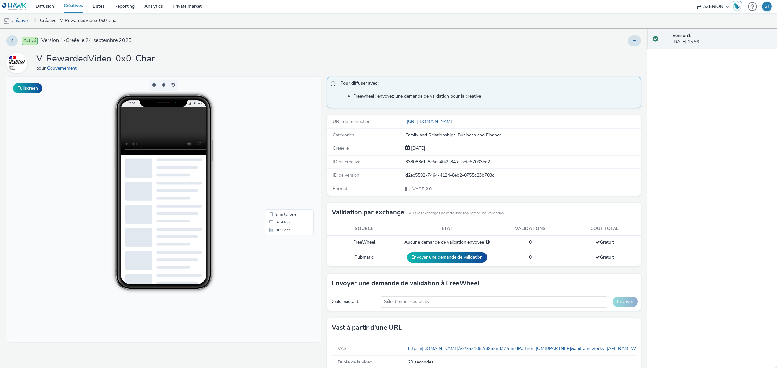
click at [321, 51] on div "Activé Version 1 - Créée le [DATE] V-RewardedVideo-0x0-Char pour Gouvernement F…" at bounding box center [324, 199] width 648 height 340
drag, startPoint x: 28, startPoint y: 19, endPoint x: 75, endPoint y: 6, distance: 49.2
click at [28, 19] on link "Créatives" at bounding box center [16, 21] width 33 height 16
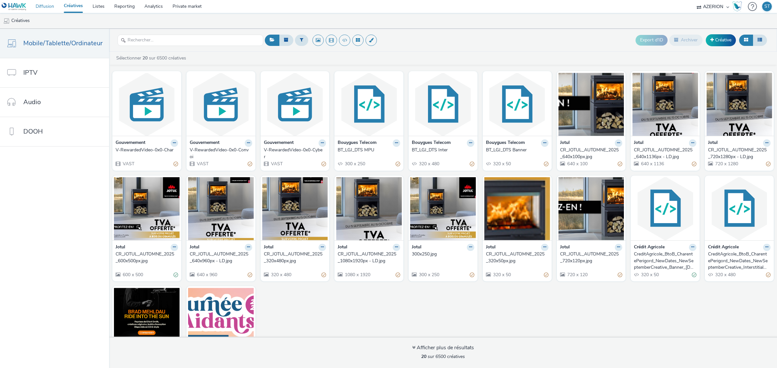
click at [51, 7] on link "Diffusion" at bounding box center [45, 6] width 28 height 13
